Goal: Transaction & Acquisition: Purchase product/service

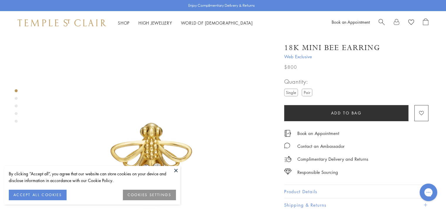
click at [176, 170] on button at bounding box center [175, 170] width 9 height 9
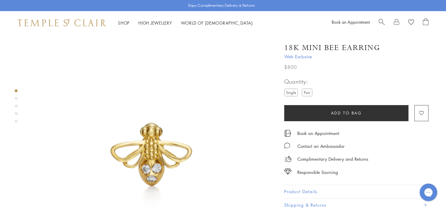
click at [307, 92] on label "Pair" at bounding box center [307, 92] width 11 height 7
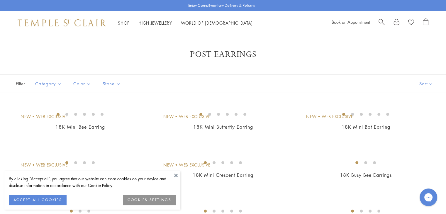
click at [176, 176] on button at bounding box center [175, 175] width 9 height 9
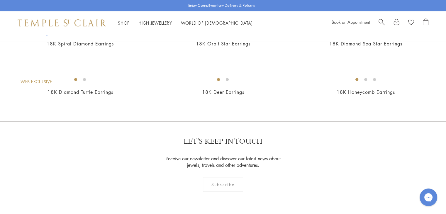
scroll to position [419, 0]
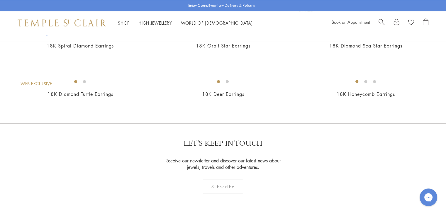
click at [0, 0] on img at bounding box center [0, 0] width 0 height 0
